Goal: Book appointment/travel/reservation

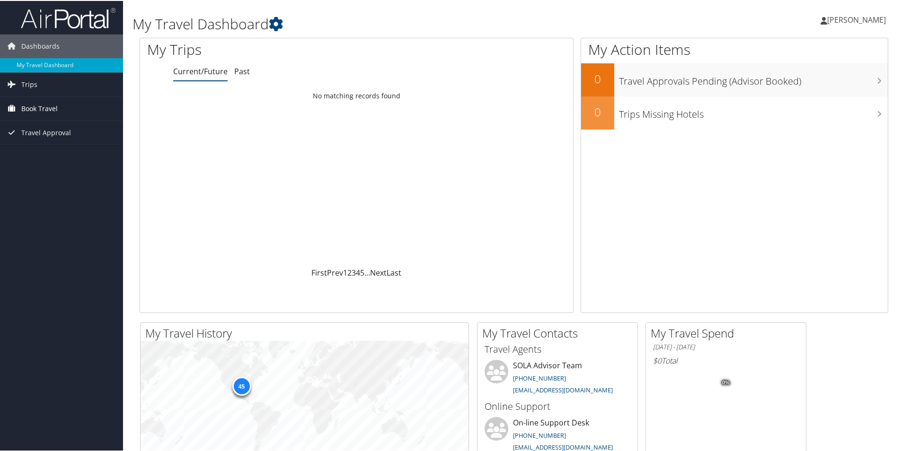
click at [50, 106] on span "Book Travel" at bounding box center [39, 108] width 36 height 24
click at [53, 125] on link "Approval Request (Beta)" at bounding box center [61, 127] width 123 height 14
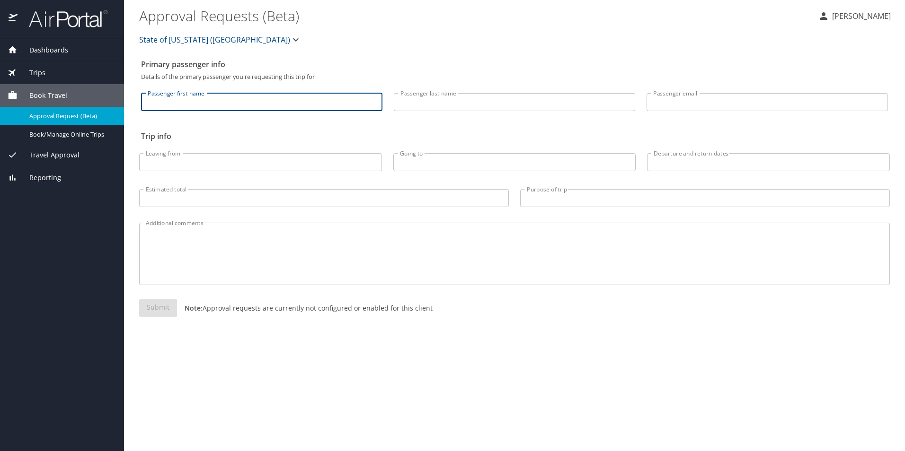
click at [167, 106] on input "Passenger first name" at bounding box center [261, 102] width 241 height 18
type input "Teresa"
type input "Jones"
type input "tjones@bpcc.edu"
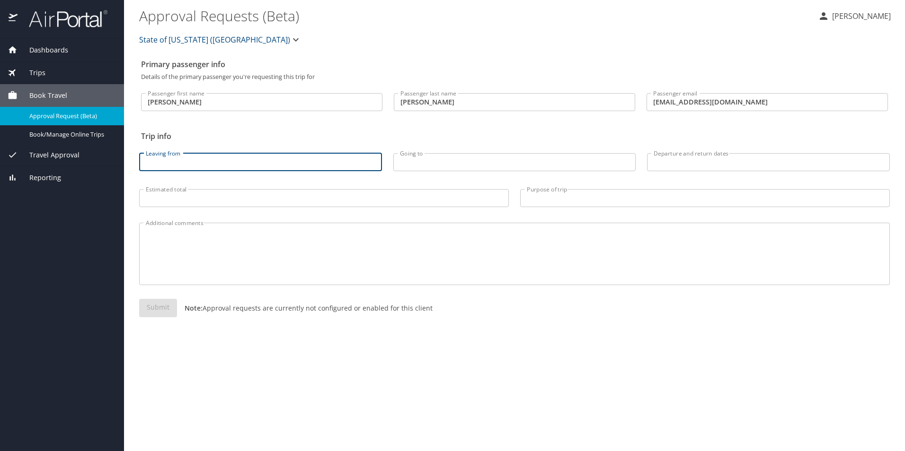
click at [192, 162] on input "Leaving from" at bounding box center [260, 162] width 243 height 18
type input "Shreveport, LA"
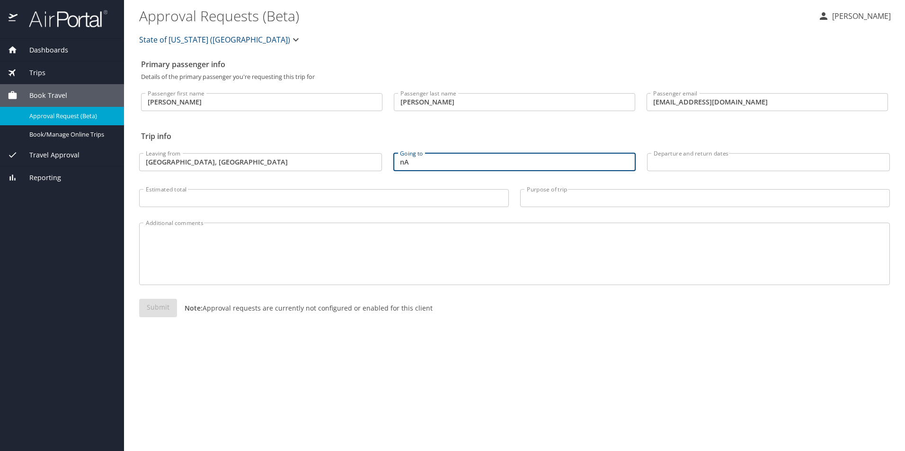
type input "n"
type input "Nashville, TN"
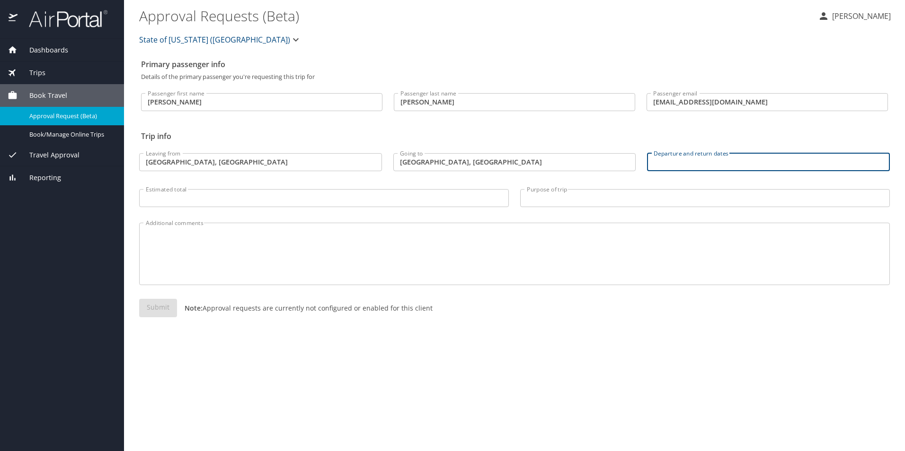
click at [660, 162] on input "Departure and return dates" at bounding box center [768, 162] width 243 height 18
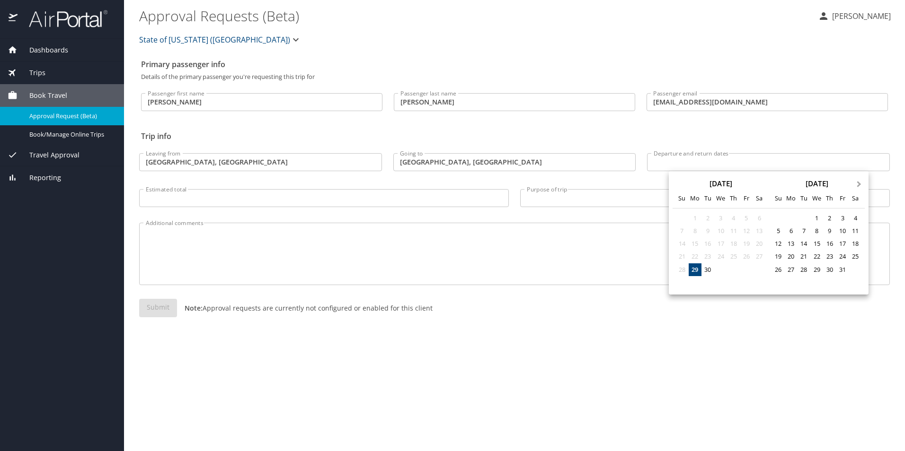
click at [860, 185] on button "Next Month" at bounding box center [859, 179] width 15 height 15
click at [860, 181] on button "Next Month" at bounding box center [859, 179] width 15 height 15
click at [855, 217] on div "6" at bounding box center [855, 218] width 13 height 13
click at [805, 231] on div "9" at bounding box center [803, 231] width 13 height 13
type input "12/06/2025 🠦 12/09/2025"
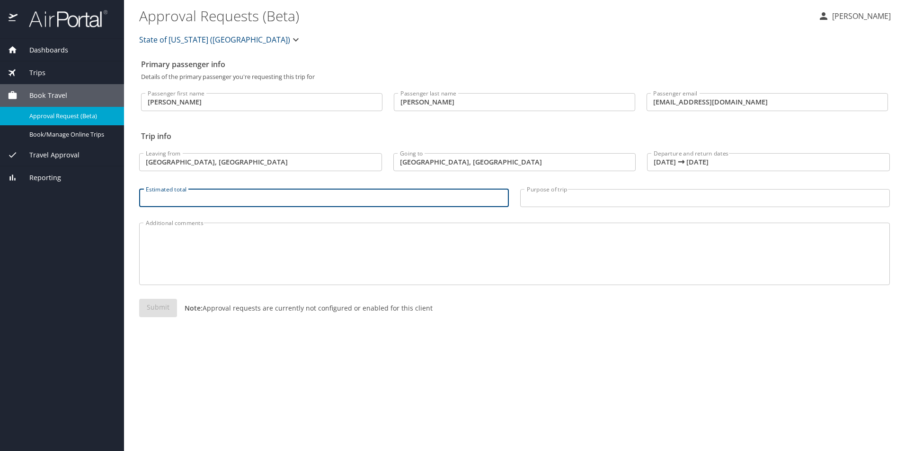
click at [182, 201] on input "Estimated total" at bounding box center [324, 198] width 370 height 18
type input "5"
type input "7"
type input "600.00"
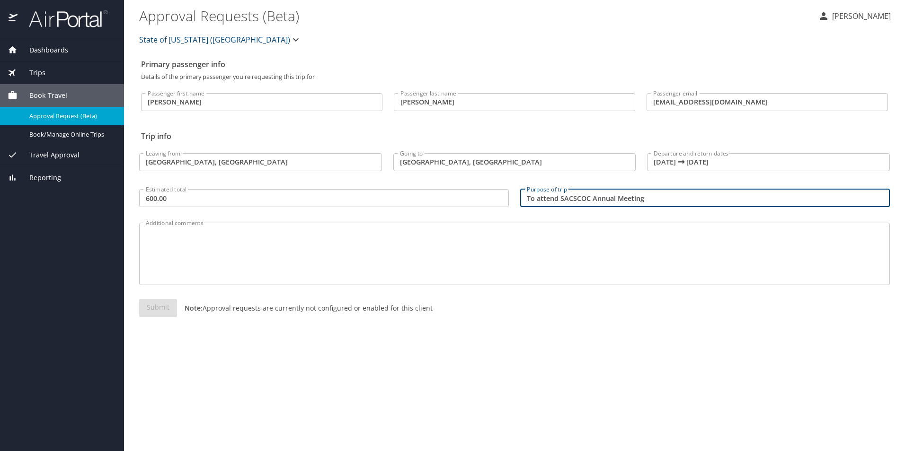
type input "To attend SACSCOC Annual Meeting"
click at [456, 334] on div "Submit Note: Approval requests are currently not configured or enabled for this…" at bounding box center [514, 315] width 762 height 45
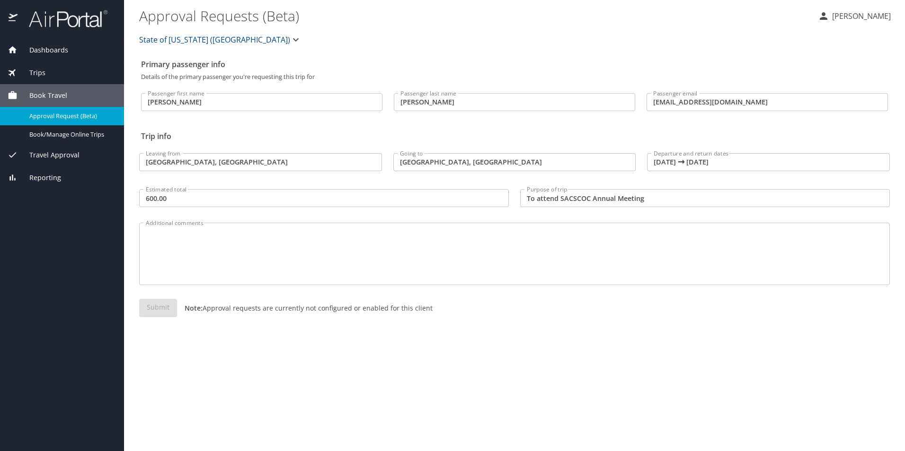
click at [177, 247] on textarea "Additional comments" at bounding box center [514, 254] width 737 height 45
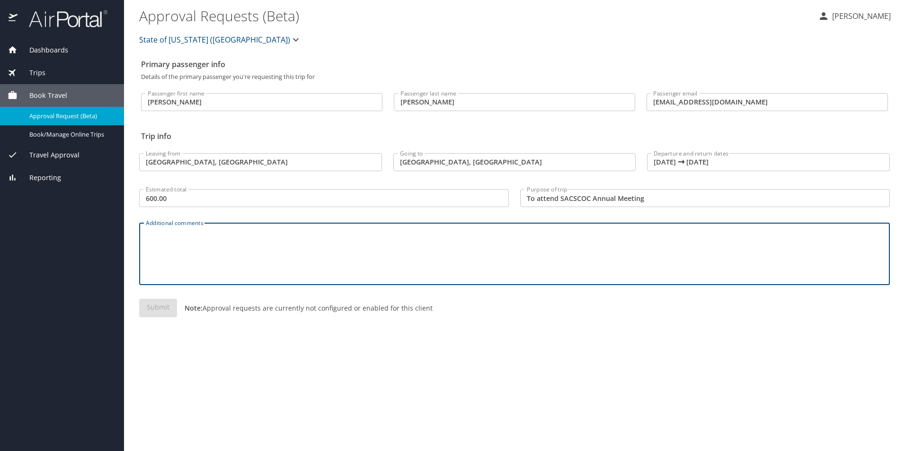
click at [564, 322] on div "Submit Note: Approval requests are currently not configured or enabled for this…" at bounding box center [514, 316] width 750 height 34
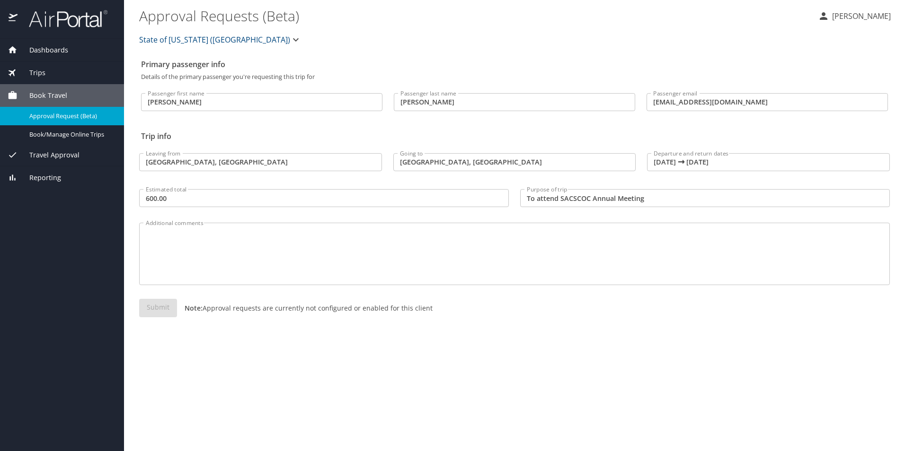
click at [290, 38] on icon "button" at bounding box center [295, 39] width 11 height 11
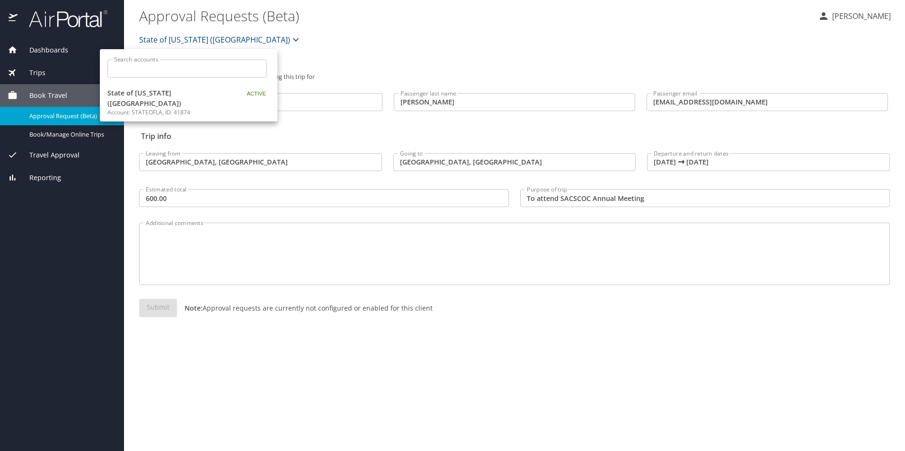
click at [334, 50] on div at bounding box center [452, 225] width 905 height 451
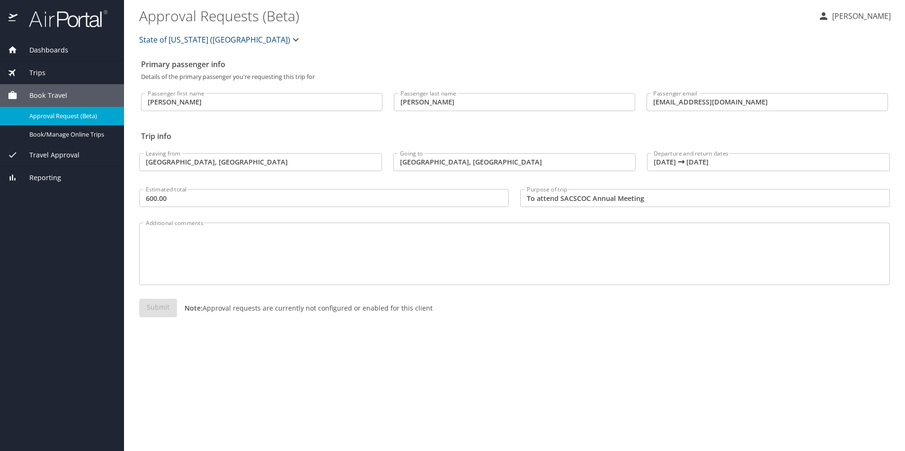
click at [160, 258] on textarea "Additional comments" at bounding box center [514, 254] width 737 height 45
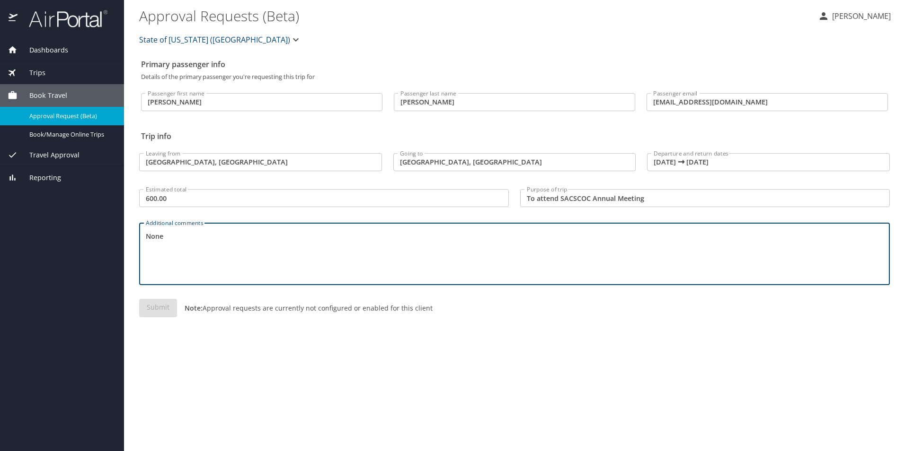
type textarea "None"
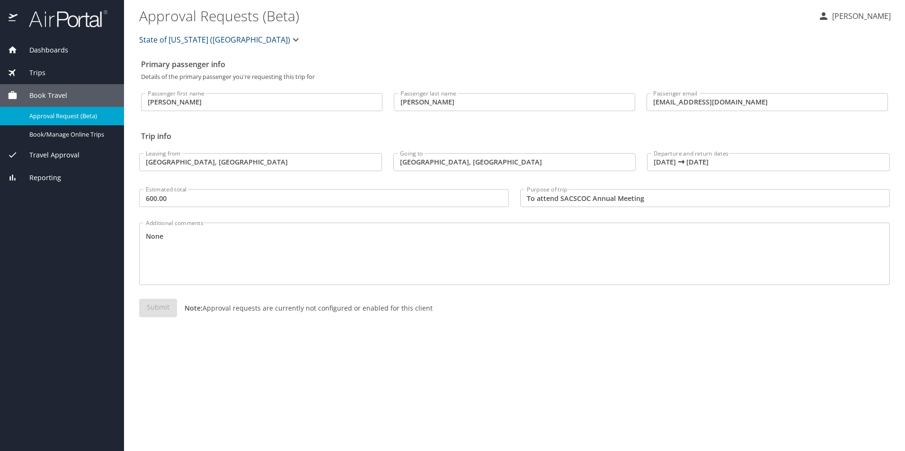
click at [406, 395] on div "Primary passenger info Details of the primary passenger you're requesting this …" at bounding box center [514, 253] width 750 height 397
click at [159, 308] on div "Submit Note: Approval requests are currently not configured or enabled for this…" at bounding box center [514, 316] width 750 height 34
click at [48, 134] on span "Book/Manage Online Trips" at bounding box center [70, 134] width 83 height 9
